Goal: Find contact information: Find contact information

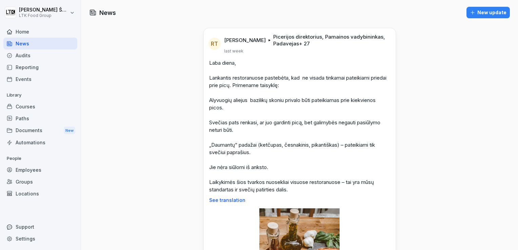
click at [31, 168] on div "Employees" at bounding box center [40, 170] width 74 height 12
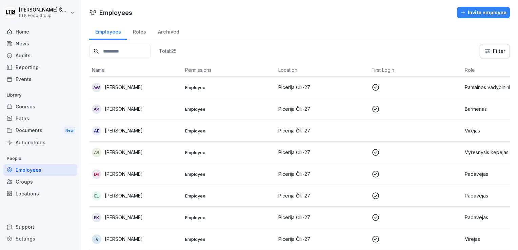
click at [143, 86] on div "AW [PERSON_NAME]" at bounding box center [136, 87] width 88 height 9
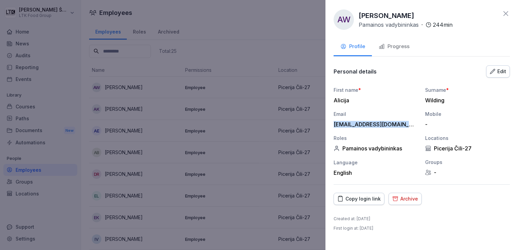
drag, startPoint x: 334, startPoint y: 123, endPoint x: 419, endPoint y: 125, distance: 85.1
click at [419, 125] on div "First name * Alicija Surname * Wilding Email alicijagrochovska@gmail.com Mobile…" at bounding box center [422, 131] width 176 height 90
drag, startPoint x: 419, startPoint y: 125, endPoint x: 397, endPoint y: 125, distance: 22.4
copy div "alicijagrochovska@gmail.com"
click at [507, 14] on icon at bounding box center [506, 13] width 8 height 8
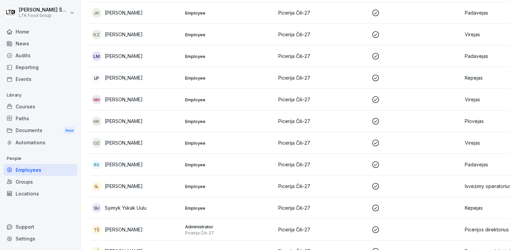
scroll to position [271, 0]
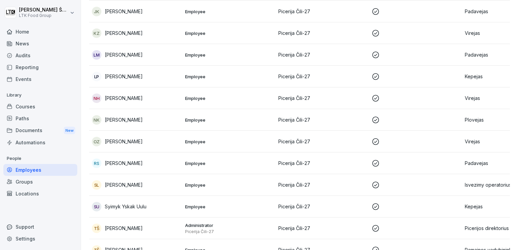
click at [143, 162] on p "[PERSON_NAME]" at bounding box center [124, 163] width 38 height 7
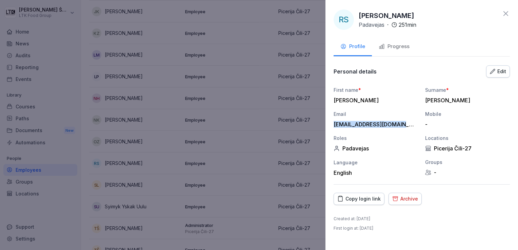
drag, startPoint x: 401, startPoint y: 124, endPoint x: 331, endPoint y: 126, distance: 70.2
click at [331, 126] on div "RS [PERSON_NAME] · 251 min Profile Progress Personal details Edit First name * …" at bounding box center [422, 125] width 193 height 250
drag, startPoint x: 331, startPoint y: 126, endPoint x: 341, endPoint y: 124, distance: 10.0
copy div "[EMAIL_ADDRESS][DOMAIN_NAME]"
click at [506, 13] on icon at bounding box center [506, 13] width 5 height 5
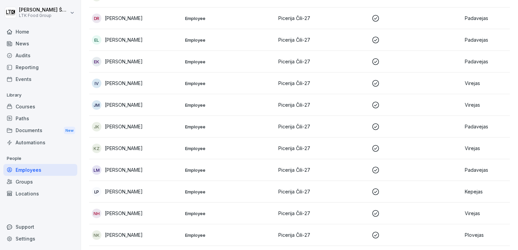
scroll to position [102, 0]
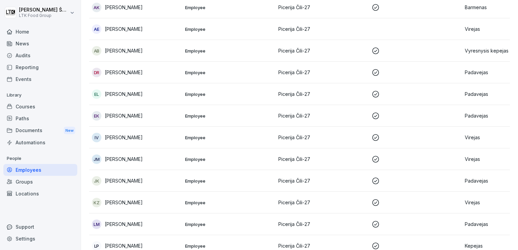
click at [123, 91] on p "[PERSON_NAME]" at bounding box center [124, 94] width 38 height 7
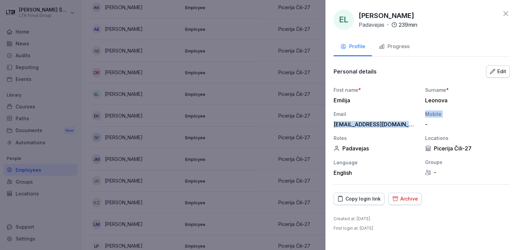
drag, startPoint x: 334, startPoint y: 123, endPoint x: 426, endPoint y: 125, distance: 91.9
click at [426, 125] on div "First name * Emilija Surname * Leonova Email leonovaemilija2005@gmail.com Mobil…" at bounding box center [422, 131] width 176 height 90
drag, startPoint x: 426, startPoint y: 125, endPoint x: 385, endPoint y: 124, distance: 40.7
copy div "leonovaemilija2005@gmail.com Mobile"
click at [507, 14] on icon at bounding box center [506, 13] width 8 height 8
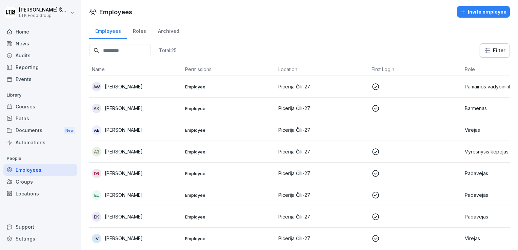
scroll to position [0, 0]
click at [116, 172] on p "[PERSON_NAME]" at bounding box center [124, 174] width 38 height 7
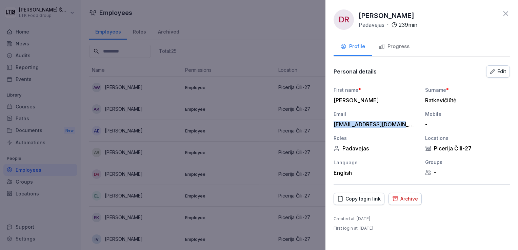
drag, startPoint x: 333, startPoint y: 125, endPoint x: 397, endPoint y: 126, distance: 64.1
click at [397, 126] on div "[PERSON_NAME] · 239 min Profile Progress Personal details Edit First name * [PE…" at bounding box center [422, 125] width 193 height 250
drag, startPoint x: 397, startPoint y: 126, endPoint x: 388, endPoint y: 125, distance: 9.2
copy div "[EMAIL_ADDRESS][DOMAIN_NAME]"
drag, startPoint x: 506, startPoint y: 14, endPoint x: 453, endPoint y: 36, distance: 57.3
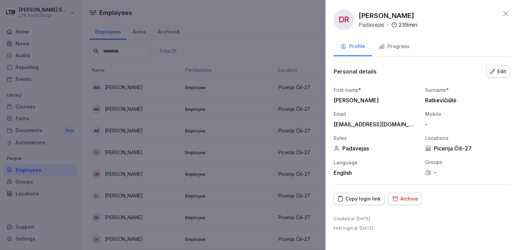
click at [506, 14] on icon at bounding box center [506, 13] width 5 height 5
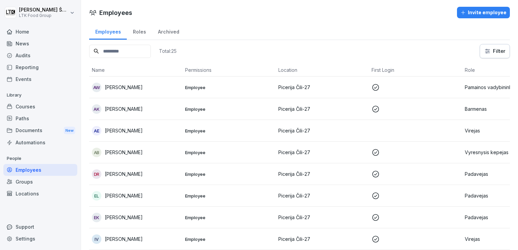
click at [133, 193] on p "[PERSON_NAME]" at bounding box center [124, 195] width 38 height 7
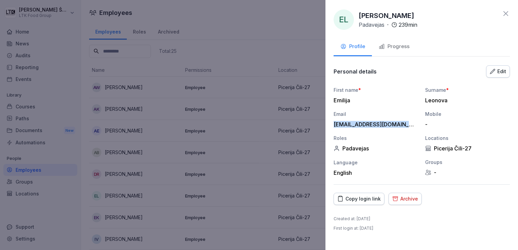
drag, startPoint x: 334, startPoint y: 122, endPoint x: 419, endPoint y: 120, distance: 84.8
click at [419, 120] on div "First name * Emilija Surname * Leonova Email leonovaemilija2005@gmail.com Mobil…" at bounding box center [422, 131] width 176 height 90
drag, startPoint x: 419, startPoint y: 120, endPoint x: 401, endPoint y: 123, distance: 18.3
copy div "leonovaemilija2005@gmail.com"
click at [507, 12] on icon at bounding box center [506, 13] width 5 height 5
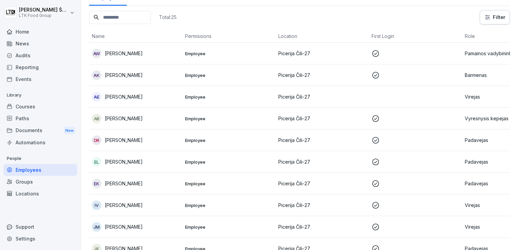
scroll to position [68, 0]
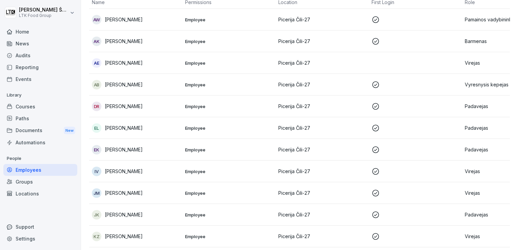
click at [164, 193] on div "JM Jurgita Milašiūnienė" at bounding box center [136, 193] width 88 height 9
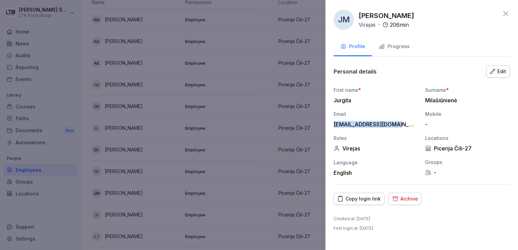
drag, startPoint x: 334, startPoint y: 122, endPoint x: 398, endPoint y: 123, distance: 64.8
click at [398, 123] on div "jmilasiunie@yahoo.com" at bounding box center [374, 124] width 81 height 7
drag, startPoint x: 398, startPoint y: 123, endPoint x: 384, endPoint y: 124, distance: 14.6
copy div "jmilasiunie@yahoo.com"
click at [503, 14] on icon at bounding box center [506, 13] width 8 height 8
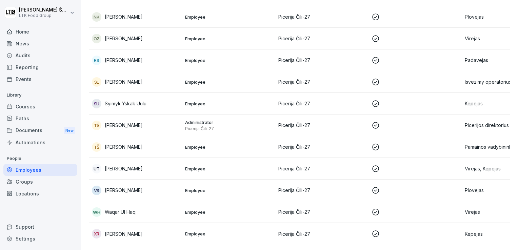
scroll to position [384, 0]
click at [141, 186] on div "VS Valentina Sluckienė" at bounding box center [136, 190] width 88 height 9
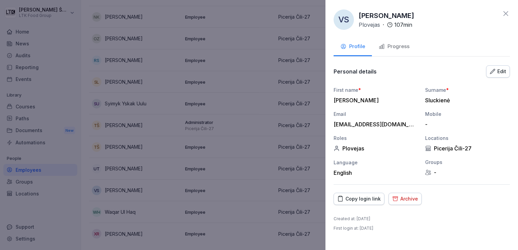
click at [391, 46] on div "Progress" at bounding box center [394, 47] width 31 height 8
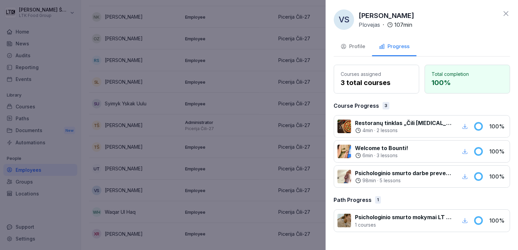
click at [144, 178] on div at bounding box center [259, 125] width 518 height 250
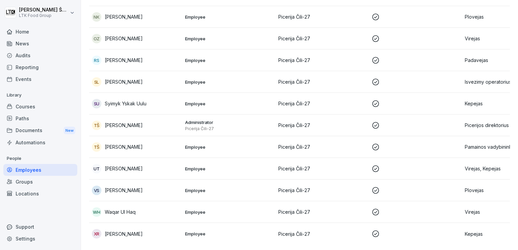
click at [150, 186] on div "VS Valentina Sluckienė" at bounding box center [136, 190] width 88 height 9
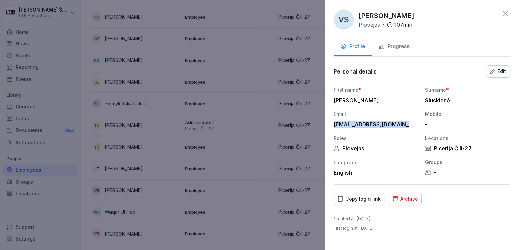
drag, startPoint x: 333, startPoint y: 123, endPoint x: 420, endPoint y: 125, distance: 86.8
click at [420, 125] on div "VS Valentina Sluckienė Plovejas · 107 min Profile Progress Personal details Edi…" at bounding box center [422, 125] width 193 height 250
drag, startPoint x: 420, startPoint y: 125, endPoint x: 396, endPoint y: 124, distance: 23.7
copy div "[EMAIL_ADDRESS][DOMAIN_NAME]"
click at [506, 13] on icon at bounding box center [506, 13] width 5 height 5
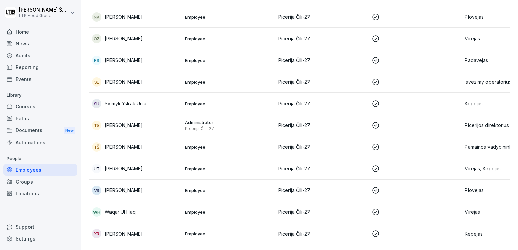
click at [129, 209] on p "Waqar Ul Haq" at bounding box center [120, 212] width 31 height 7
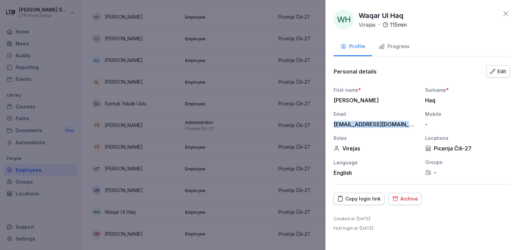
drag, startPoint x: 334, startPoint y: 123, endPoint x: 408, endPoint y: 122, distance: 74.6
click at [408, 122] on div "[EMAIL_ADDRESS][DOMAIN_NAME]" at bounding box center [374, 124] width 81 height 7
drag, startPoint x: 408, startPoint y: 122, endPoint x: 389, endPoint y: 124, distance: 19.1
copy div "[EMAIL_ADDRESS][DOMAIN_NAME]"
click at [505, 14] on icon at bounding box center [506, 13] width 5 height 5
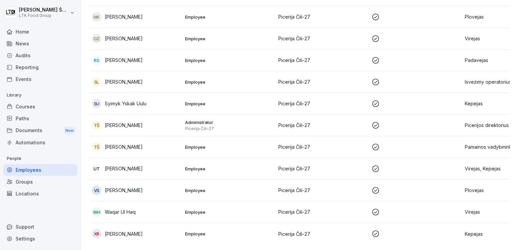
scroll to position [316, 0]
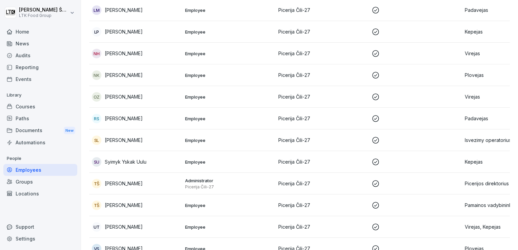
click at [123, 96] on p "[PERSON_NAME]" at bounding box center [124, 96] width 38 height 7
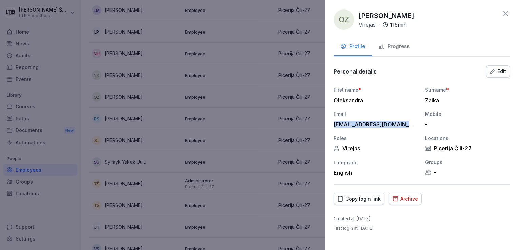
drag, startPoint x: 414, startPoint y: 124, endPoint x: 334, endPoint y: 126, distance: 80.4
click at [334, 126] on div "[EMAIL_ADDRESS][DOMAIN_NAME]" at bounding box center [374, 124] width 81 height 7
drag, startPoint x: 334, startPoint y: 126, endPoint x: 342, endPoint y: 124, distance: 8.4
copy div "[EMAIL_ADDRESS][DOMAIN_NAME]"
click at [507, 12] on icon at bounding box center [506, 13] width 8 height 8
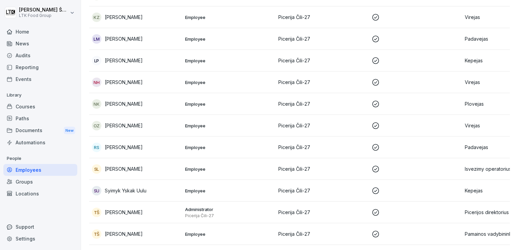
scroll to position [248, 0]
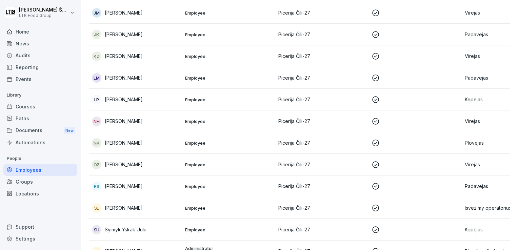
click at [118, 143] on p "[PERSON_NAME]" at bounding box center [124, 142] width 38 height 7
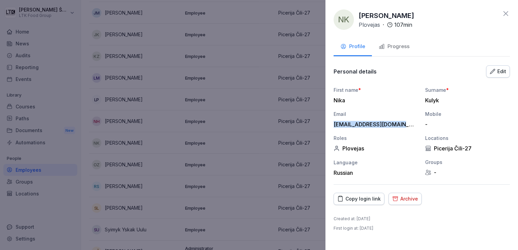
drag, startPoint x: 334, startPoint y: 124, endPoint x: 400, endPoint y: 125, distance: 66.1
click at [400, 125] on div "[EMAIL_ADDRESS][DOMAIN_NAME]" at bounding box center [374, 124] width 81 height 7
drag, startPoint x: 400, startPoint y: 125, endPoint x: 397, endPoint y: 123, distance: 4.3
copy div "[EMAIL_ADDRESS][DOMAIN_NAME]"
click at [502, 12] on icon at bounding box center [506, 13] width 8 height 8
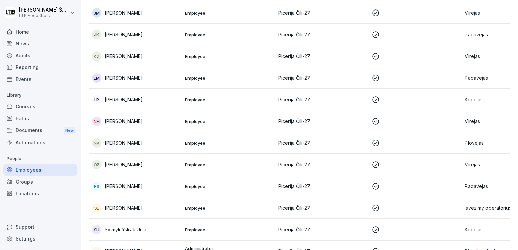
scroll to position [146, 0]
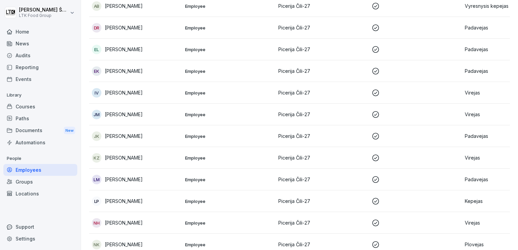
click at [37, 70] on div "Reporting" at bounding box center [40, 67] width 74 height 12
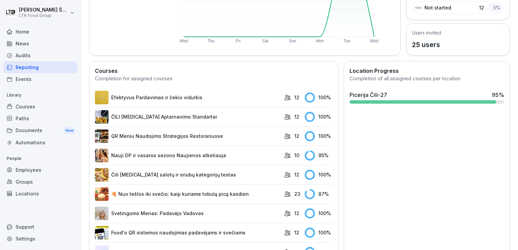
scroll to position [143, 0]
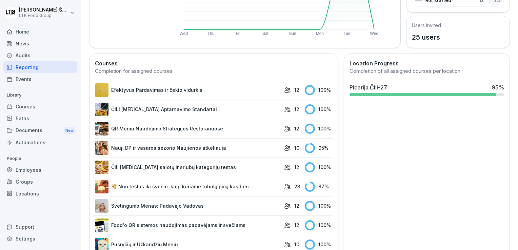
click at [222, 188] on link "🍕 Nuo tešlos iki svečio: kaip kuriame tobulą picą kasdien" at bounding box center [188, 187] width 186 height 14
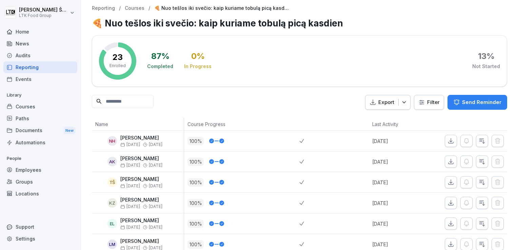
click at [25, 34] on div "Home" at bounding box center [40, 32] width 74 height 12
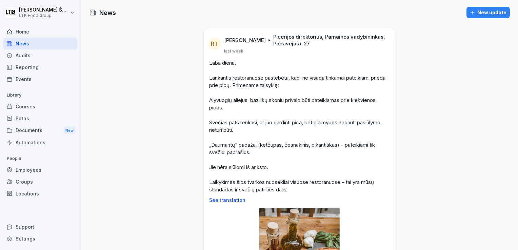
click at [24, 171] on div "Employees" at bounding box center [40, 170] width 74 height 12
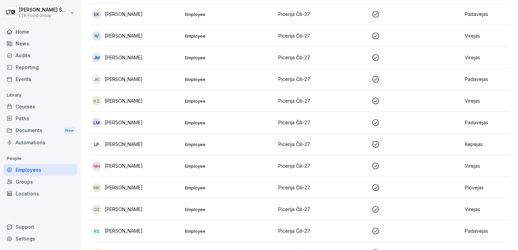
scroll to position [305, 0]
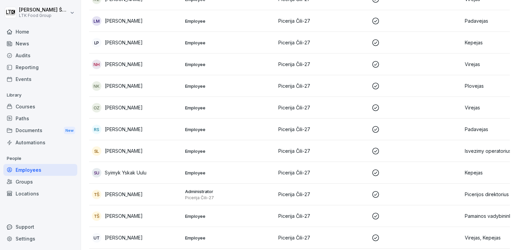
click at [122, 131] on p "[PERSON_NAME]" at bounding box center [124, 129] width 38 height 7
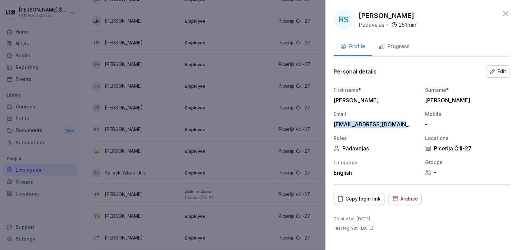
drag, startPoint x: 333, startPoint y: 123, endPoint x: 400, endPoint y: 125, distance: 66.5
click at [400, 125] on div "RS [PERSON_NAME] · 251 min Profile Progress Personal details Edit First name * …" at bounding box center [422, 125] width 193 height 250
drag, startPoint x: 400, startPoint y: 125, endPoint x: 391, endPoint y: 120, distance: 10.3
copy div "[EMAIL_ADDRESS][DOMAIN_NAME]"
click at [505, 15] on icon at bounding box center [506, 13] width 8 height 8
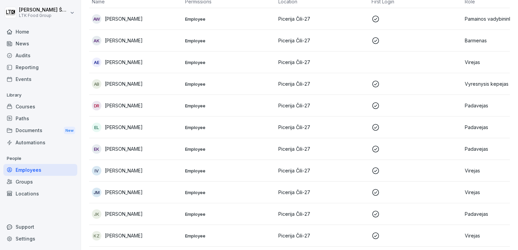
scroll to position [34, 0]
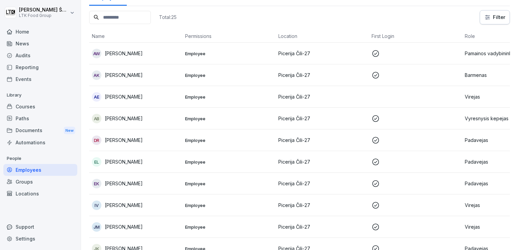
click at [139, 139] on p "[PERSON_NAME]" at bounding box center [124, 140] width 38 height 7
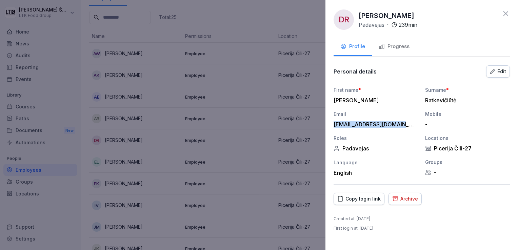
drag, startPoint x: 334, startPoint y: 124, endPoint x: 396, endPoint y: 126, distance: 61.7
click at [396, 126] on div "[EMAIL_ADDRESS][DOMAIN_NAME]" at bounding box center [374, 124] width 81 height 7
drag, startPoint x: 396, startPoint y: 126, endPoint x: 391, endPoint y: 124, distance: 5.6
copy div "[EMAIL_ADDRESS][DOMAIN_NAME]"
click at [507, 16] on icon at bounding box center [506, 13] width 5 height 5
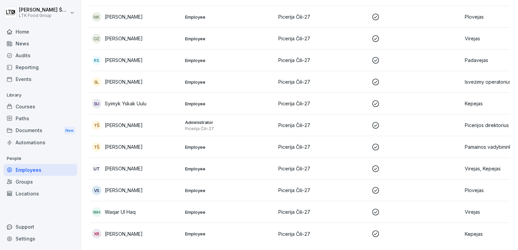
scroll to position [384, 0]
click at [143, 187] on p "[PERSON_NAME]" at bounding box center [124, 190] width 38 height 7
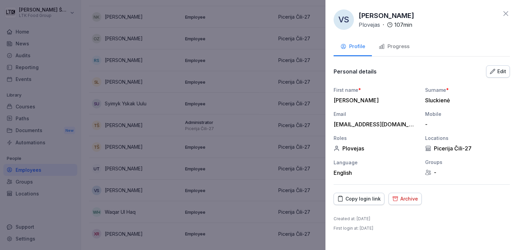
click at [506, 14] on icon at bounding box center [506, 13] width 5 height 5
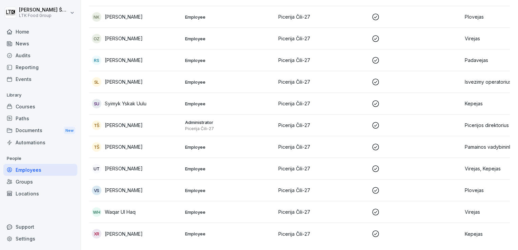
click at [127, 209] on p "Waqar Ul Haq" at bounding box center [120, 212] width 31 height 7
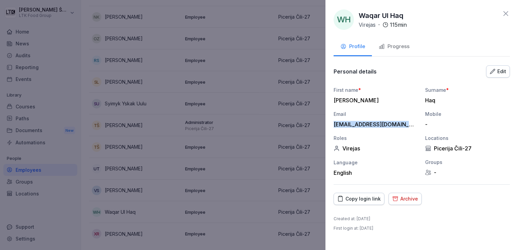
drag, startPoint x: 334, startPoint y: 123, endPoint x: 405, endPoint y: 124, distance: 71.6
click at [405, 124] on div "[EMAIL_ADDRESS][DOMAIN_NAME]" at bounding box center [374, 124] width 81 height 7
drag, startPoint x: 405, startPoint y: 124, endPoint x: 398, endPoint y: 124, distance: 7.1
copy div "[EMAIL_ADDRESS][DOMAIN_NAME]"
click at [505, 16] on icon at bounding box center [506, 13] width 8 height 8
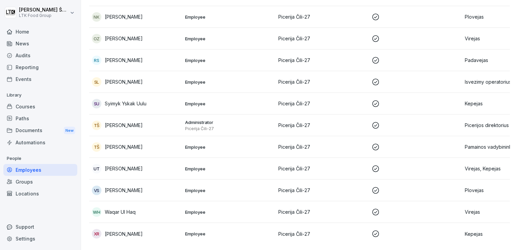
scroll to position [282, 0]
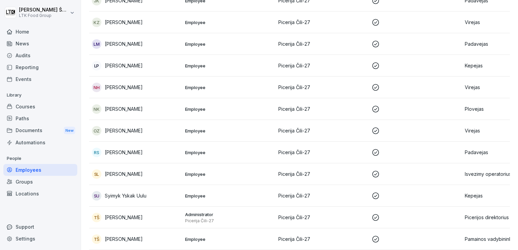
click at [122, 111] on p "[PERSON_NAME]" at bounding box center [124, 108] width 38 height 7
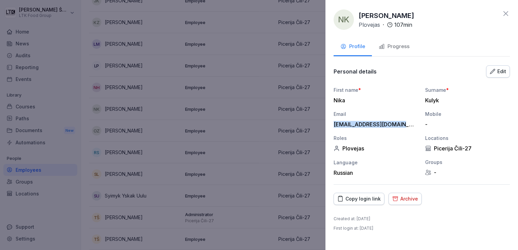
drag, startPoint x: 334, startPoint y: 122, endPoint x: 400, endPoint y: 126, distance: 66.6
click at [400, 126] on div "[EMAIL_ADDRESS][DOMAIN_NAME]" at bounding box center [374, 124] width 81 height 7
drag, startPoint x: 400, startPoint y: 126, endPoint x: 393, endPoint y: 122, distance: 7.9
copy div "[EMAIL_ADDRESS][DOMAIN_NAME]"
click at [509, 11] on icon at bounding box center [506, 13] width 8 height 8
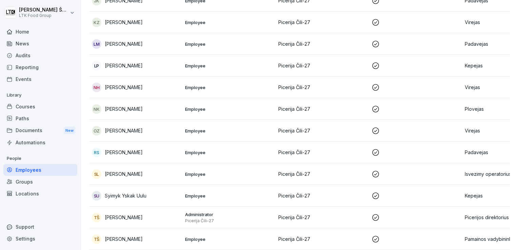
click at [125, 132] on p "[PERSON_NAME]" at bounding box center [124, 130] width 38 height 7
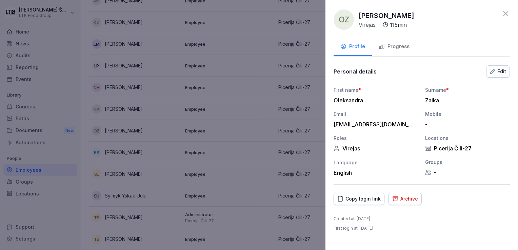
click at [507, 12] on icon at bounding box center [506, 13] width 5 height 5
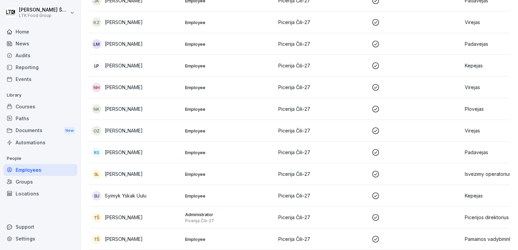
click at [151, 129] on div "OZ [PERSON_NAME]" at bounding box center [136, 130] width 88 height 9
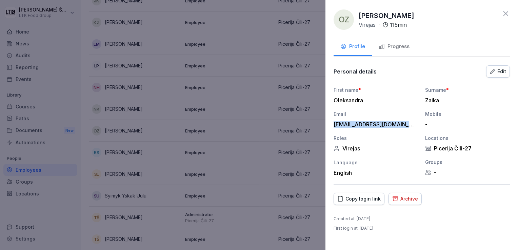
drag, startPoint x: 334, startPoint y: 122, endPoint x: 421, endPoint y: 122, distance: 86.5
click at [421, 122] on div "First name * [PERSON_NAME] * Zaika Email [EMAIL_ADDRESS][DOMAIN_NAME] Mobile - …" at bounding box center [422, 131] width 176 height 90
drag, startPoint x: 421, startPoint y: 122, endPoint x: 398, endPoint y: 125, distance: 22.8
copy div "[EMAIL_ADDRESS][DOMAIN_NAME]"
